Goal: Information Seeking & Learning: Learn about a topic

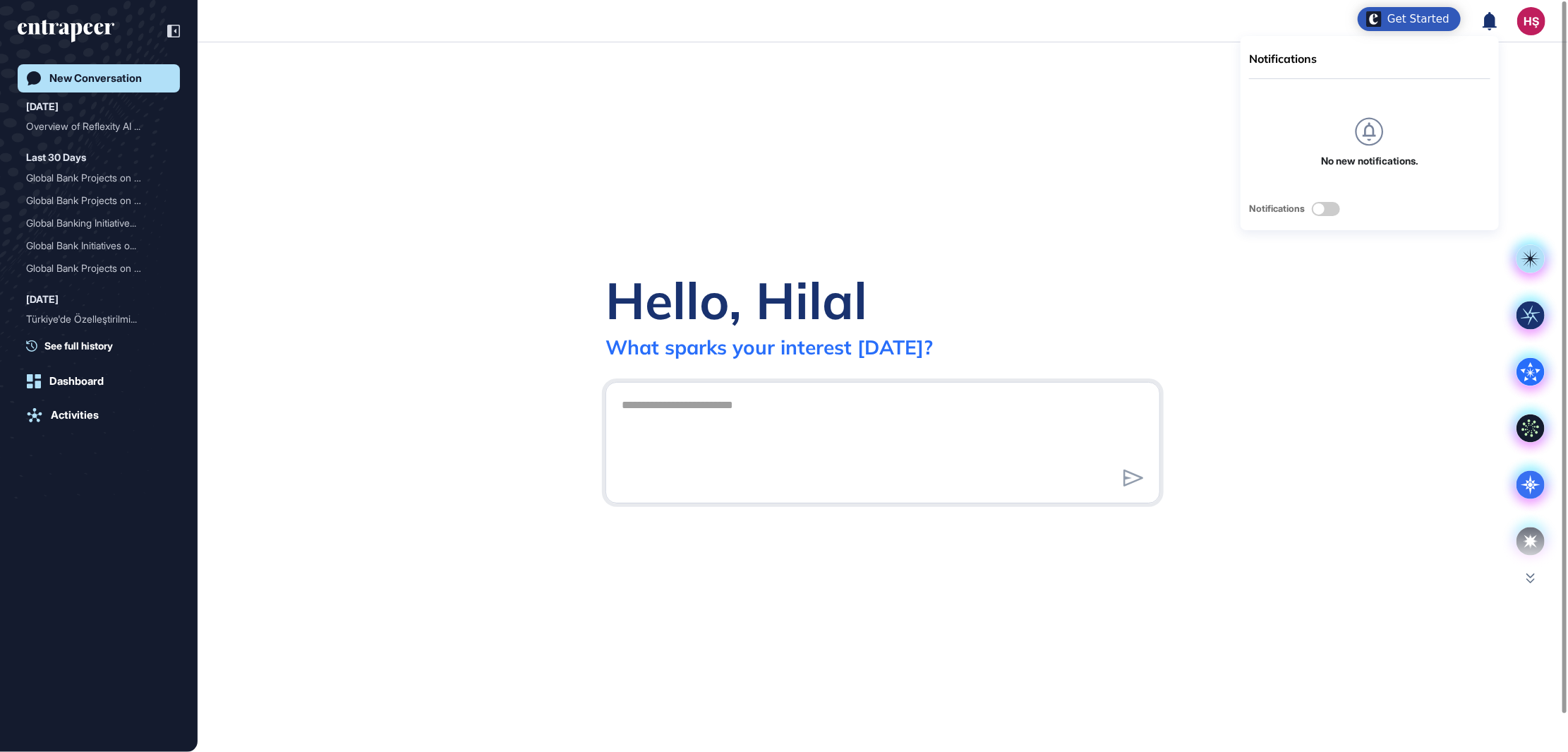
click at [1076, 17] on header "Notifications No new notifications. Notifications HŞ Dashboard Profile My Conte…" at bounding box center [784, 21] width 1568 height 42
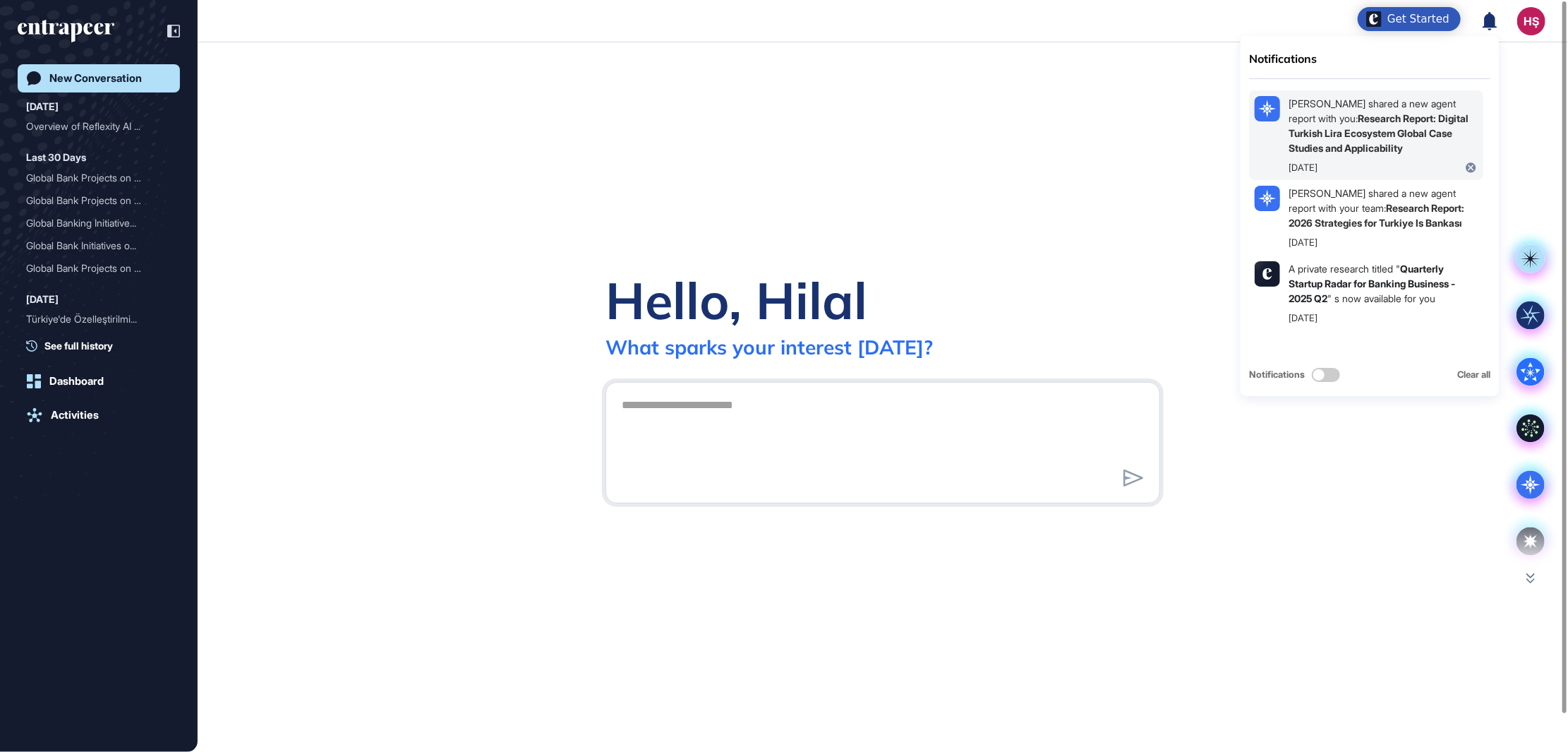
click at [1401, 130] on b "Research Report: Digital Turkish Lira Ecosystem Global Case Studies and Applica…" at bounding box center [1378, 133] width 180 height 41
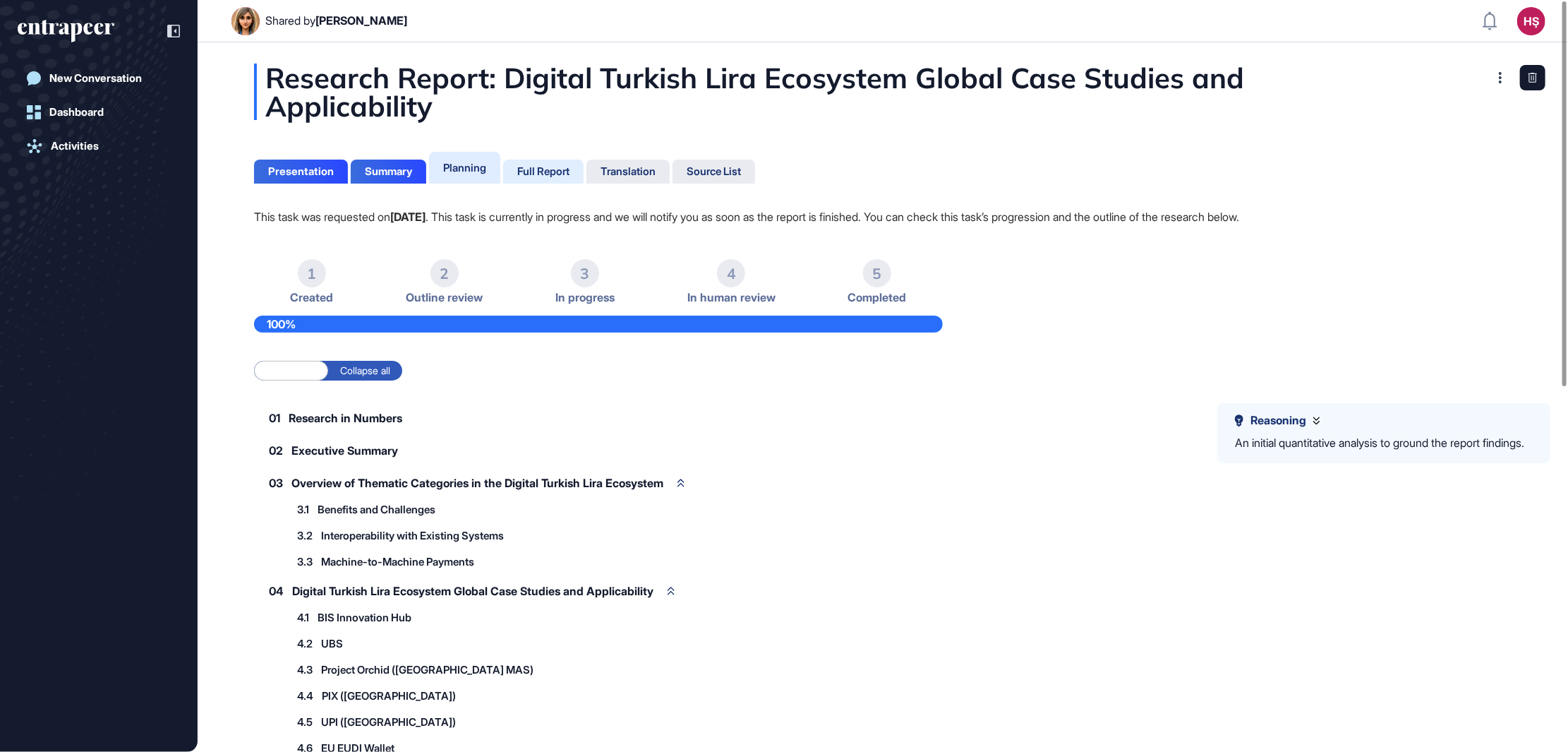
click at [530, 169] on div "Full Report" at bounding box center [543, 172] width 53 height 13
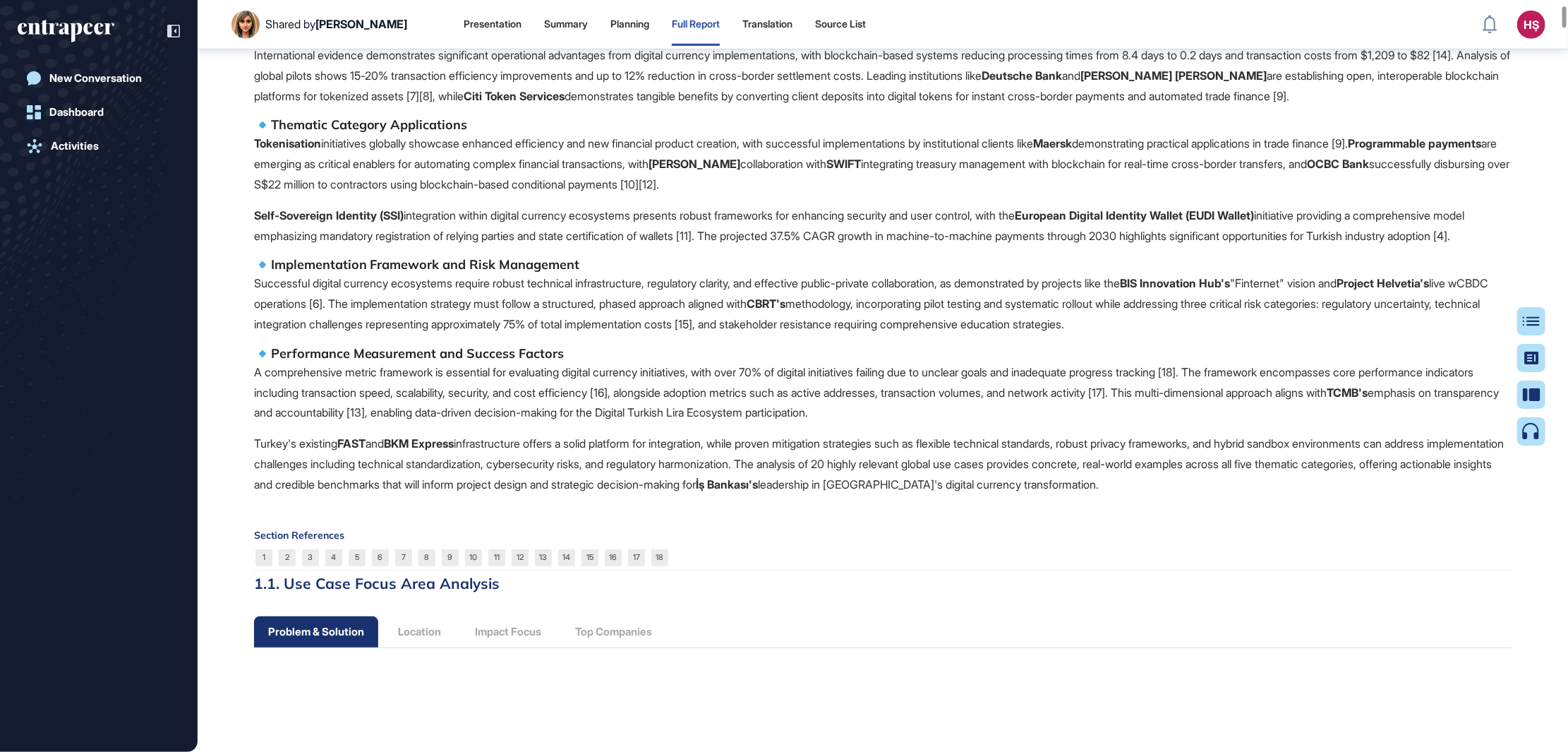
scroll to position [642, 0]
click at [640, 216] on p "Self-Sovereign Identity (SSI) integration within digital currency ecosystems pr…" at bounding box center [883, 222] width 1258 height 41
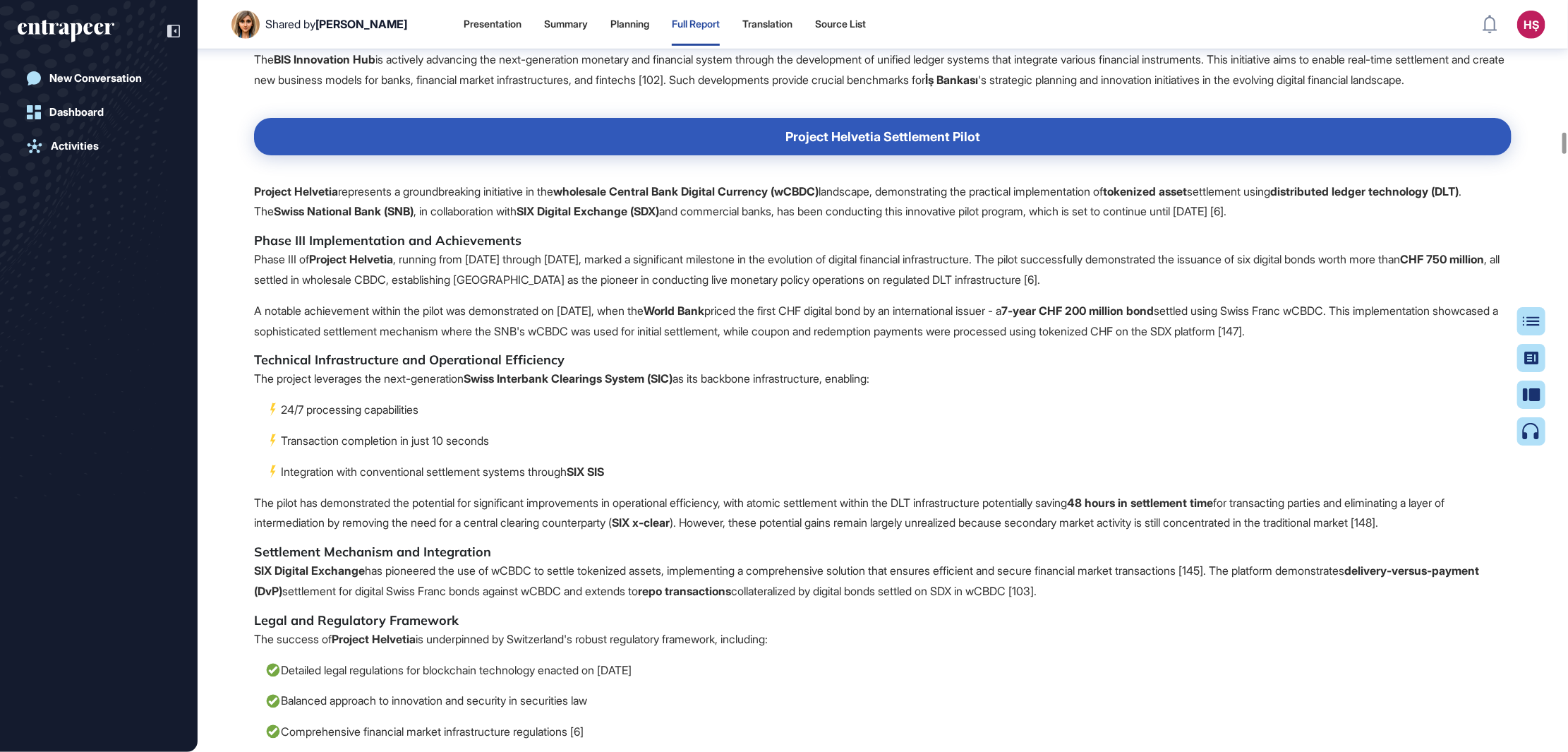
scroll to position [16624, 0]
